Goal: Find specific page/section

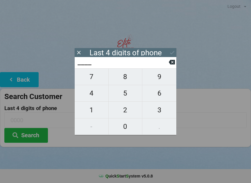
click at [161, 82] on span "9" at bounding box center [159, 77] width 34 height 12
type input "9___"
click at [93, 113] on span "1" at bounding box center [92, 110] width 34 height 12
type input "91__"
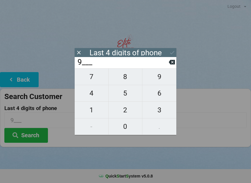
type input "91__"
click at [92, 94] on span "4" at bounding box center [92, 93] width 34 height 12
type input "914_"
click at [172, 65] on icon at bounding box center [171, 62] width 6 height 5
click at [171, 65] on icon at bounding box center [171, 62] width 6 height 5
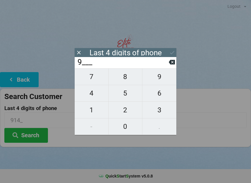
click at [171, 65] on icon at bounding box center [171, 62] width 6 height 5
type input "____"
click at [164, 77] on span "9" at bounding box center [159, 77] width 34 height 12
type input "9___"
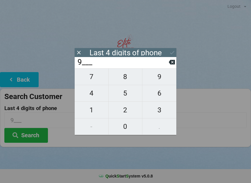
click at [127, 127] on span "0" at bounding box center [125, 127] width 34 height 12
type input "90__"
click at [163, 79] on span "9" at bounding box center [159, 77] width 34 height 12
type input "909_"
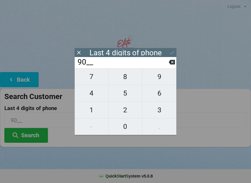
type input "909_"
click at [132, 78] on span "8" at bounding box center [125, 77] width 34 height 12
type input "9098"
click at [172, 51] on icon at bounding box center [172, 53] width 6 height 6
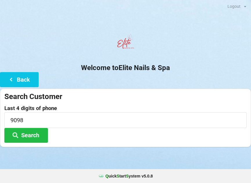
click at [36, 134] on button "Search" at bounding box center [25, 135] width 43 height 15
